Goal: Navigation & Orientation: Find specific page/section

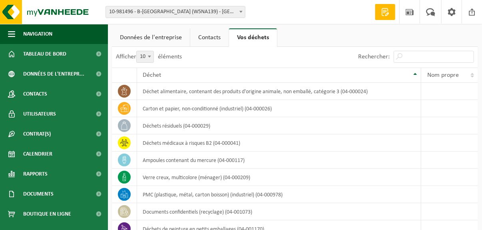
click at [200, 35] on link "Contacts" at bounding box center [209, 37] width 38 height 18
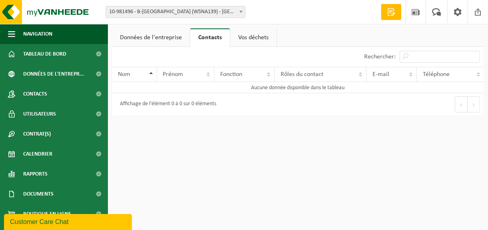
click at [168, 35] on link "Données de l'entreprise" at bounding box center [151, 37] width 78 height 18
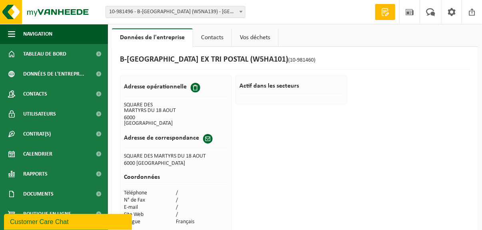
scroll to position [10, 0]
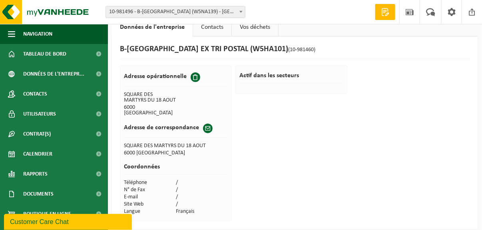
click at [242, 12] on b at bounding box center [241, 12] width 3 height 2
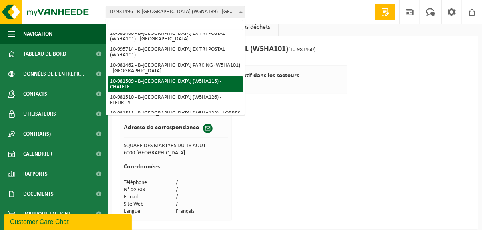
scroll to position [33, 0]
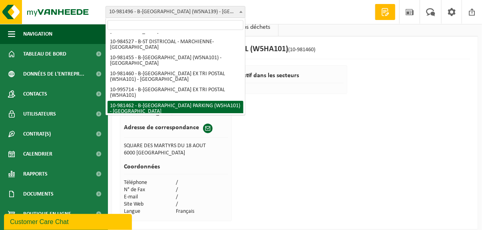
select select "161982"
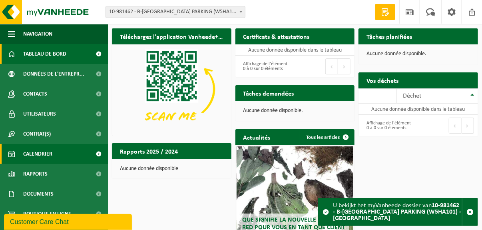
click at [30, 154] on span "Calendrier" at bounding box center [37, 154] width 29 height 20
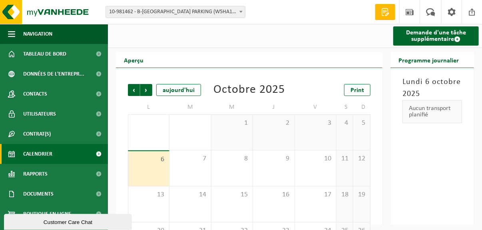
scroll to position [40, 0]
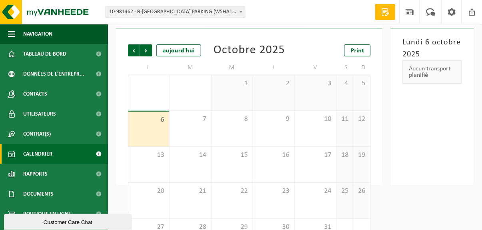
click at [242, 12] on b at bounding box center [241, 12] width 3 height 2
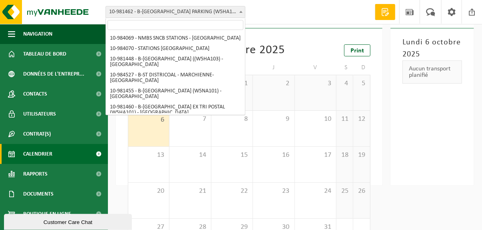
scroll to position [63, 0]
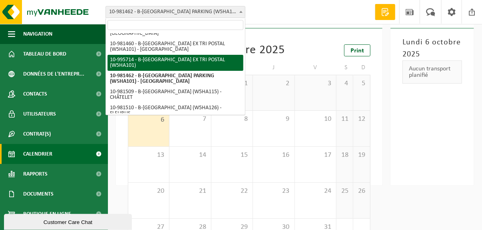
select select "172364"
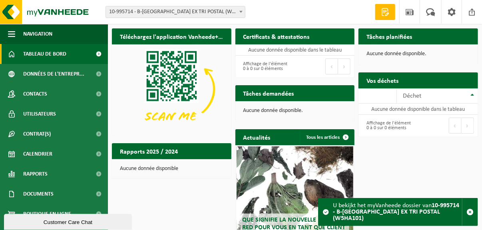
click at [240, 12] on b at bounding box center [241, 12] width 3 height 2
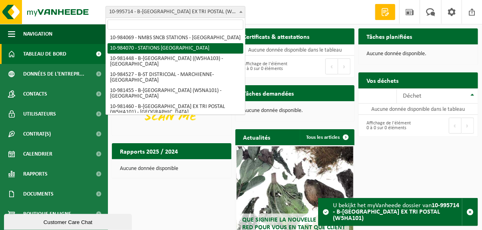
select select "163617"
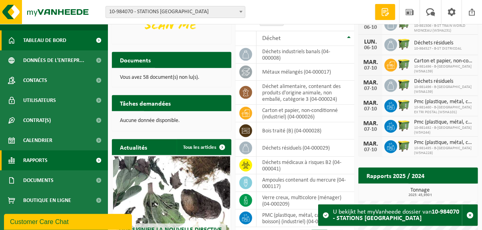
scroll to position [176, 0]
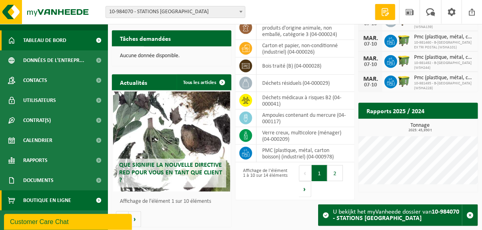
click at [57, 201] on span "Boutique en ligne" at bounding box center [47, 200] width 48 height 20
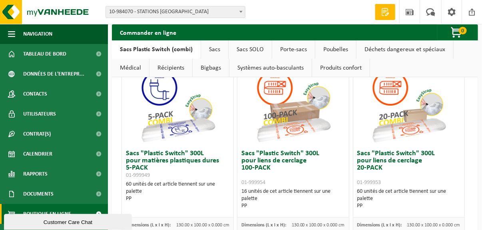
scroll to position [40, 0]
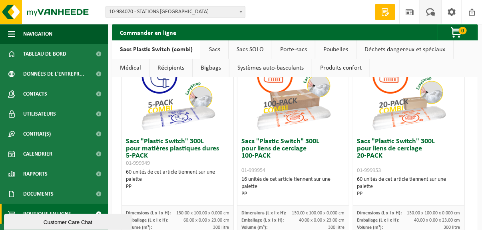
click at [428, 15] on span at bounding box center [430, 12] width 13 height 24
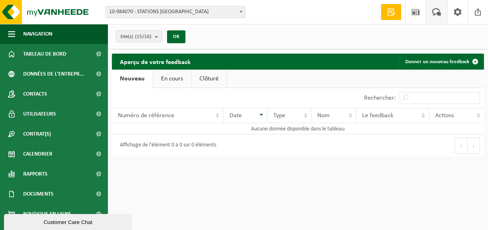
click at [178, 76] on link "En cours" at bounding box center [172, 79] width 38 height 18
click at [204, 77] on link "Clôturé" at bounding box center [208, 79] width 35 height 18
